Goal: Transaction & Acquisition: Purchase product/service

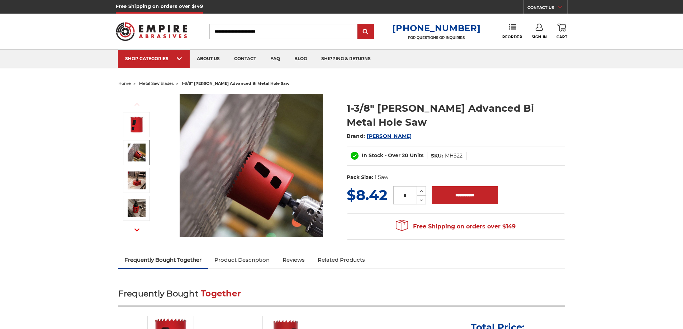
click at [139, 153] on img at bounding box center [137, 153] width 18 height 18
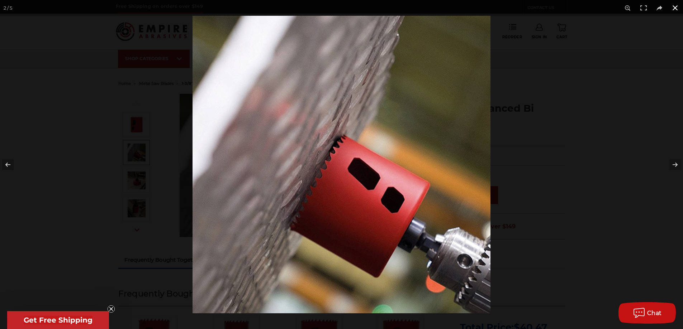
click at [630, 183] on div at bounding box center [534, 180] width 683 height 329
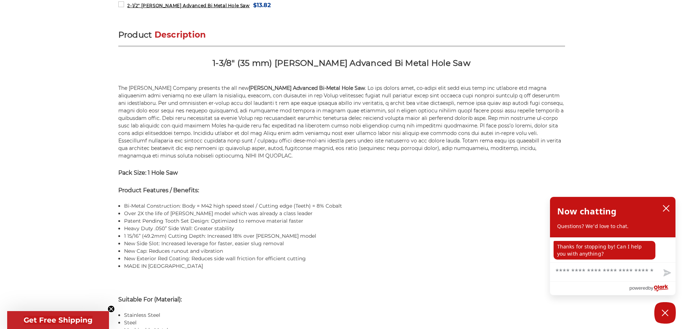
scroll to position [430, 0]
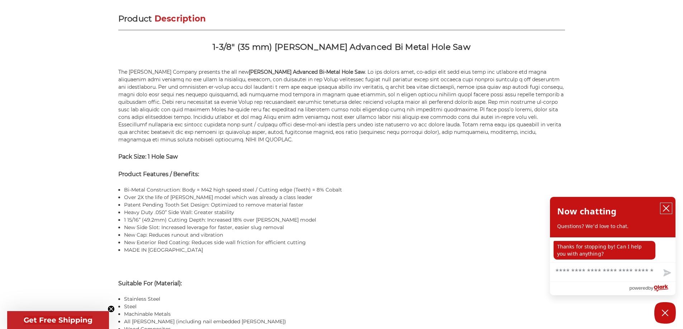
click at [665, 207] on icon "close chatbox" at bounding box center [666, 209] width 6 height 6
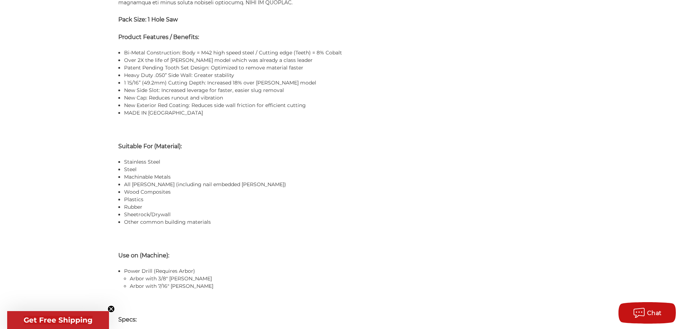
scroll to position [609, 0]
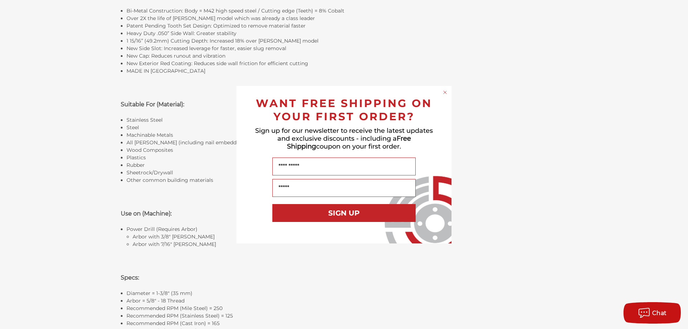
click at [444, 92] on circle "Close dialog" at bounding box center [445, 92] width 7 height 7
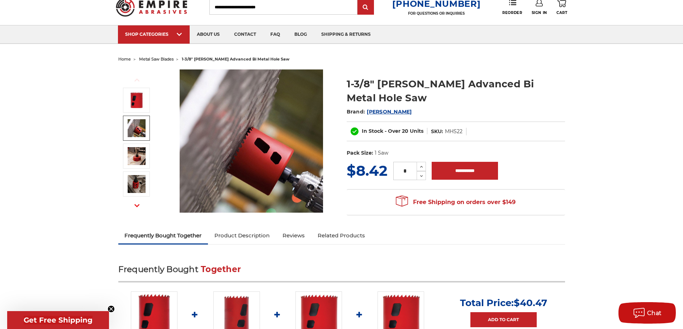
scroll to position [0, 0]
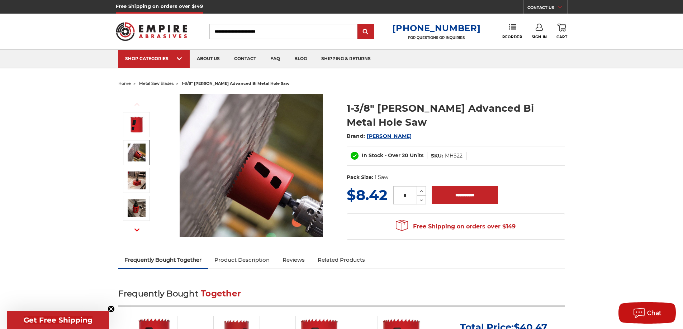
click at [161, 83] on span "metal saw blades" at bounding box center [156, 83] width 34 height 5
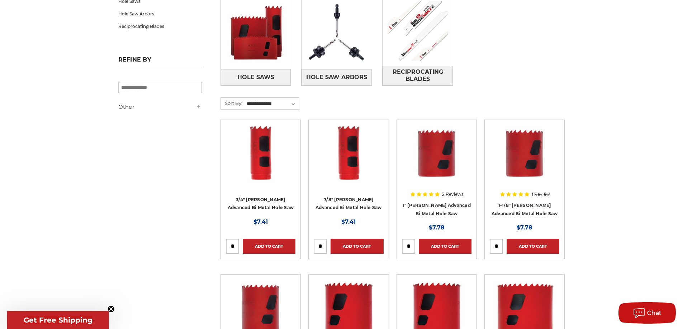
scroll to position [143, 0]
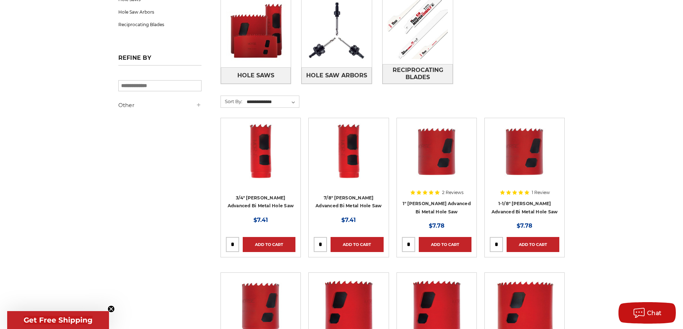
click at [438, 203] on div at bounding box center [437, 169] width 70 height 92
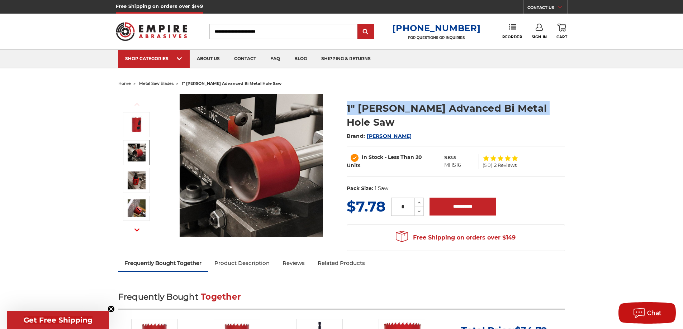
drag, startPoint x: 347, startPoint y: 107, endPoint x: 543, endPoint y: 105, distance: 195.8
click at [543, 105] on h1 "1" [PERSON_NAME] Advanced Bi Metal Hole Saw" at bounding box center [456, 115] width 218 height 28
copy h1 "1" [PERSON_NAME] Advanced Bi Metal Hole Saw"
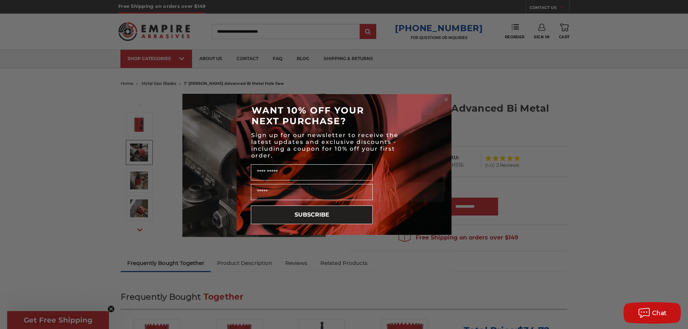
click at [447, 100] on circle "Close dialog" at bounding box center [446, 99] width 7 height 7
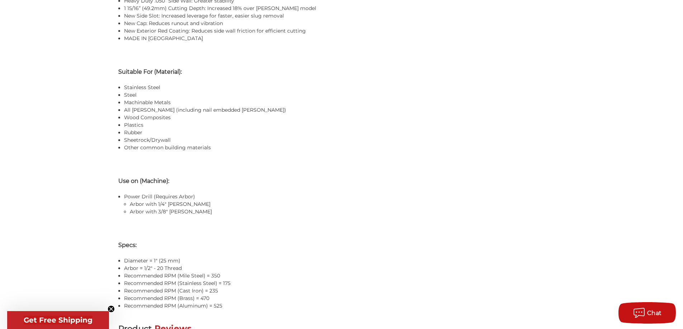
scroll to position [502, 0]
